Goal: Transaction & Acquisition: Purchase product/service

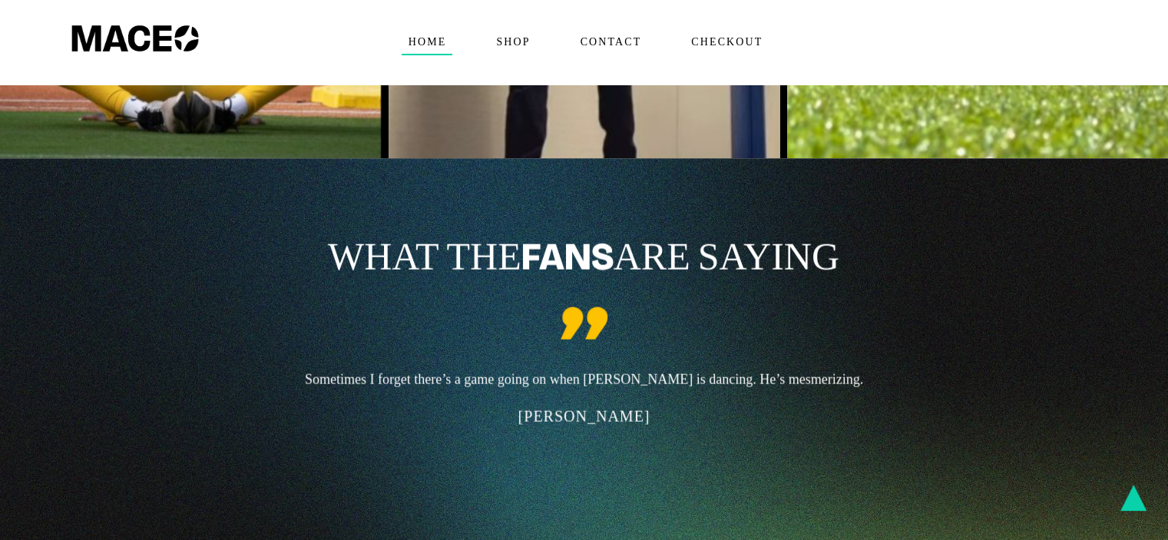
scroll to position [3425, 0]
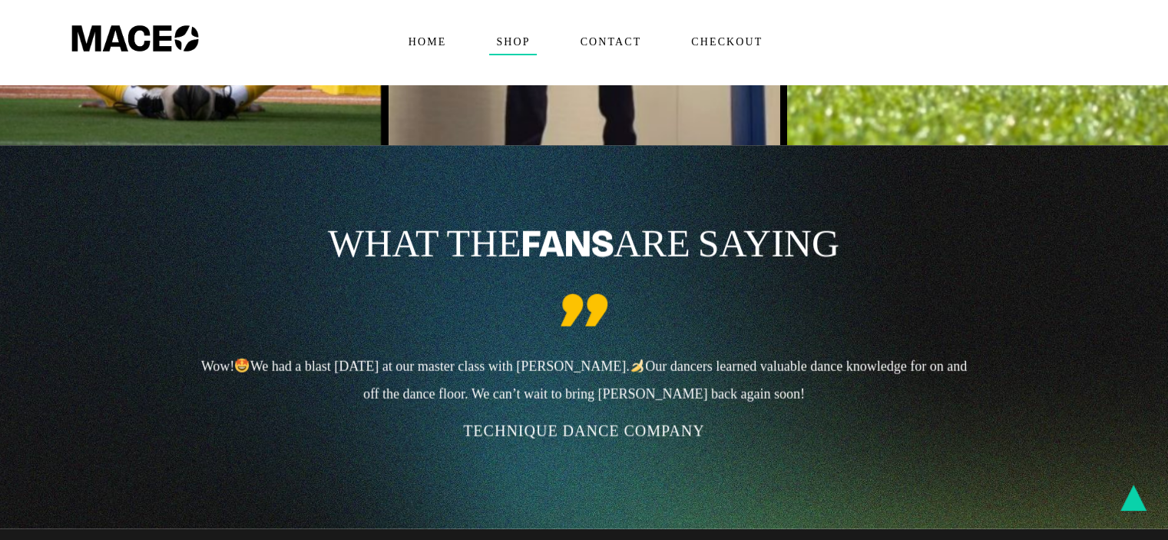
click at [517, 36] on span "Shop" at bounding box center [512, 42] width 47 height 25
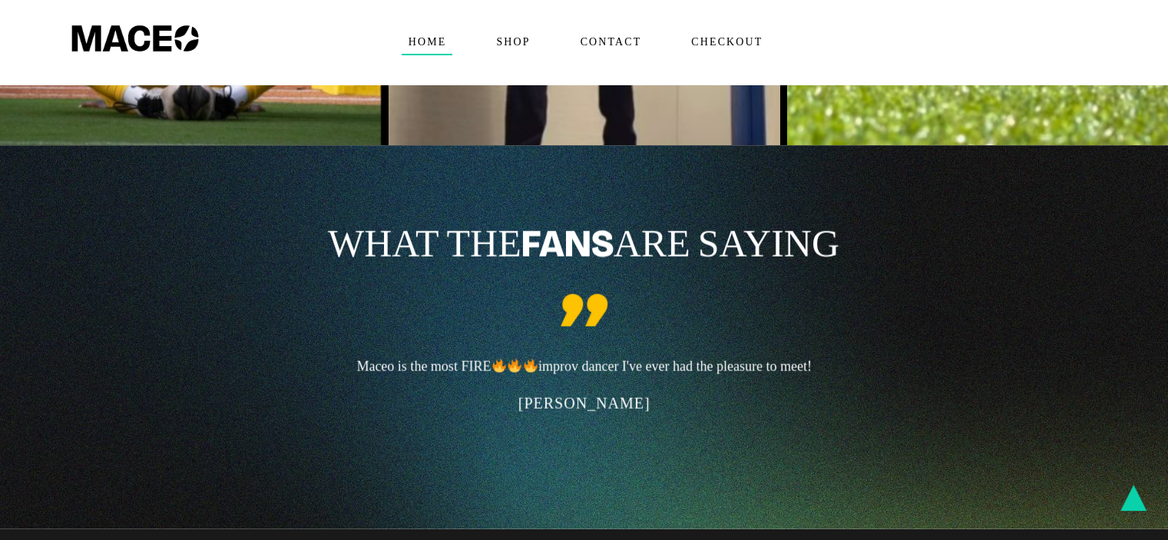
scroll to position [3408, 0]
